Goal: Task Accomplishment & Management: Complete application form

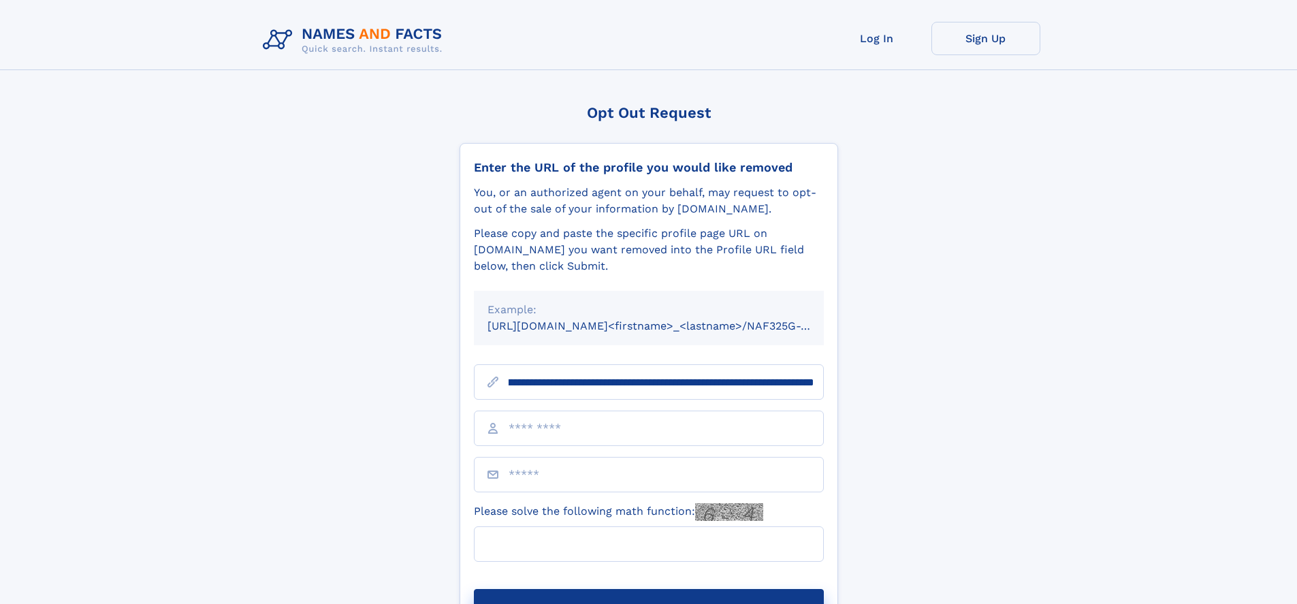
scroll to position [0, 163]
type input "**********"
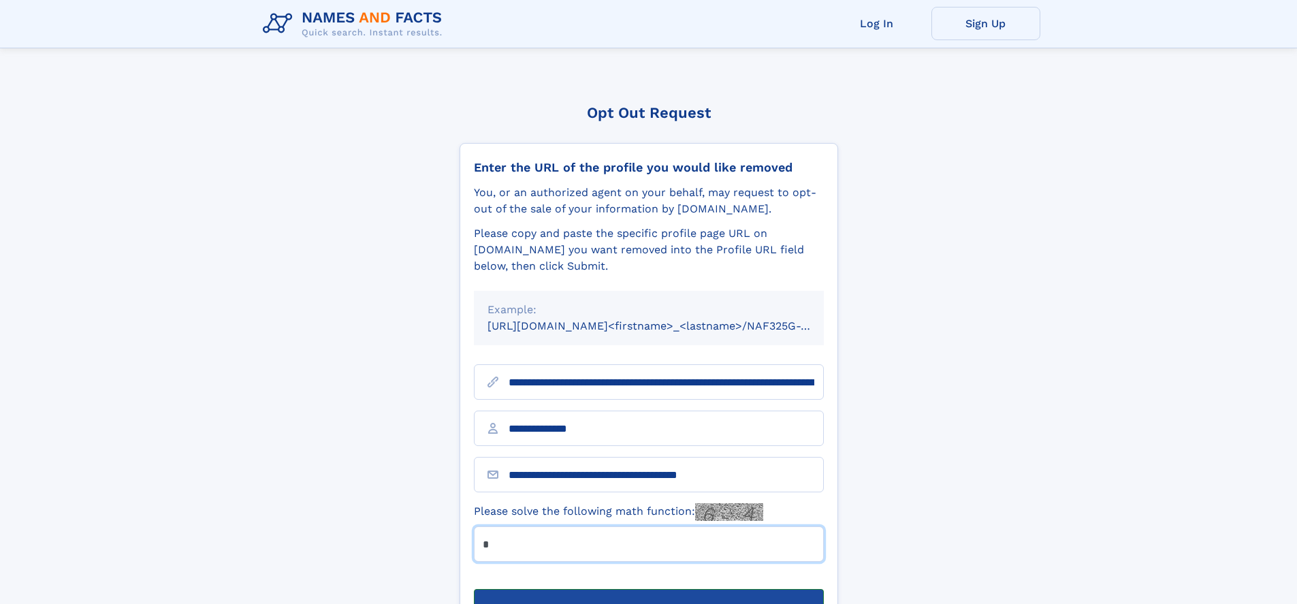
type input "*"
click at [648, 589] on button "Submit Opt Out Request" at bounding box center [649, 611] width 350 height 44
